Goal: Information Seeking & Learning: Learn about a topic

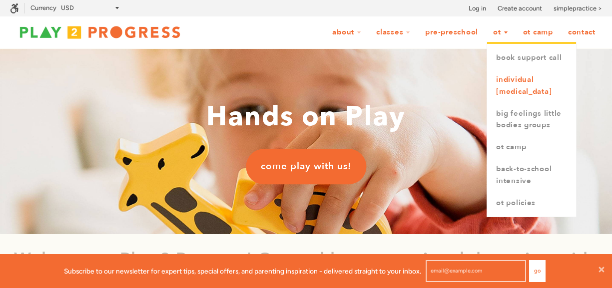
click at [508, 89] on link "Individual [MEDICAL_DATA]" at bounding box center [531, 86] width 89 height 34
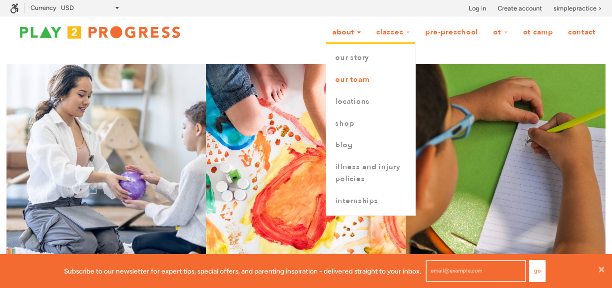
click at [354, 79] on link "Our Team" at bounding box center [370, 80] width 89 height 22
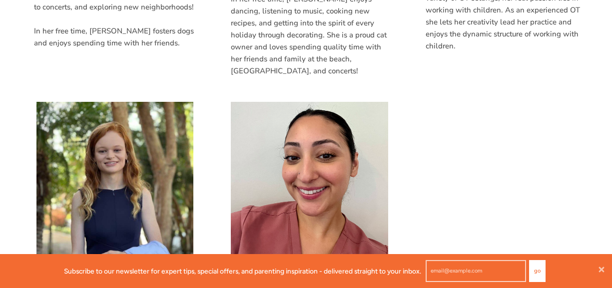
scroll to position [1369, 0]
